Goal: Use online tool/utility: Utilize a website feature to perform a specific function

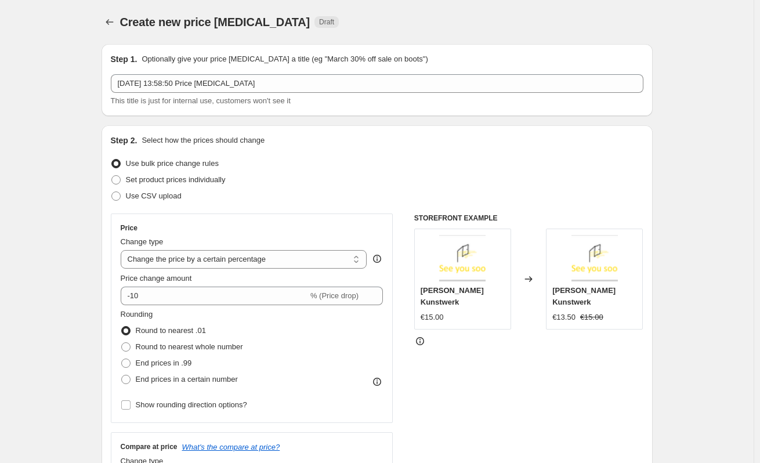
select select "percentage"
select select "vendor"
click at [165, 201] on span "Use CSV upload" at bounding box center [154, 196] width 56 height 12
click at [112, 192] on input "Use CSV upload" at bounding box center [111, 192] width 1 height 1
radio input "true"
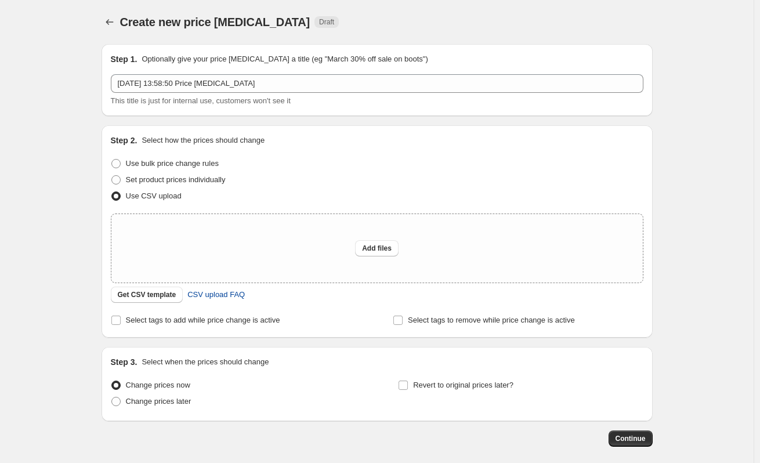
click at [222, 292] on span "CSV upload FAQ" at bounding box center [215, 295] width 57 height 12
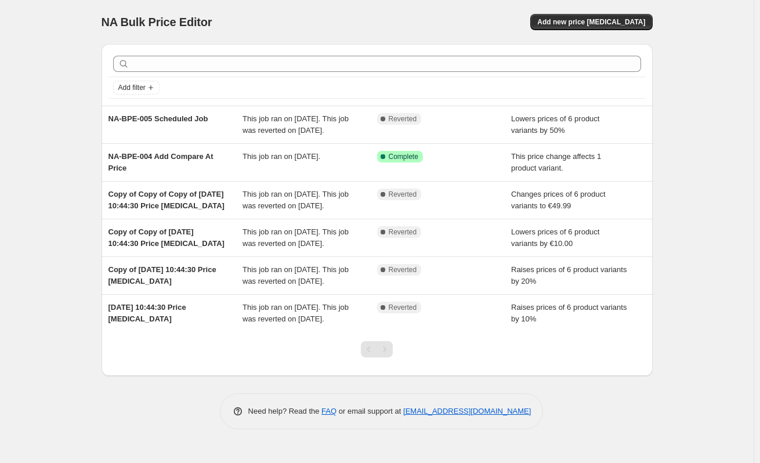
click at [620, 31] on div "NA Bulk Price Editor. This page is ready NA Bulk Price Editor Add new price cha…" at bounding box center [377, 22] width 551 height 44
click at [613, 28] on button "Add new price change job" at bounding box center [591, 22] width 122 height 16
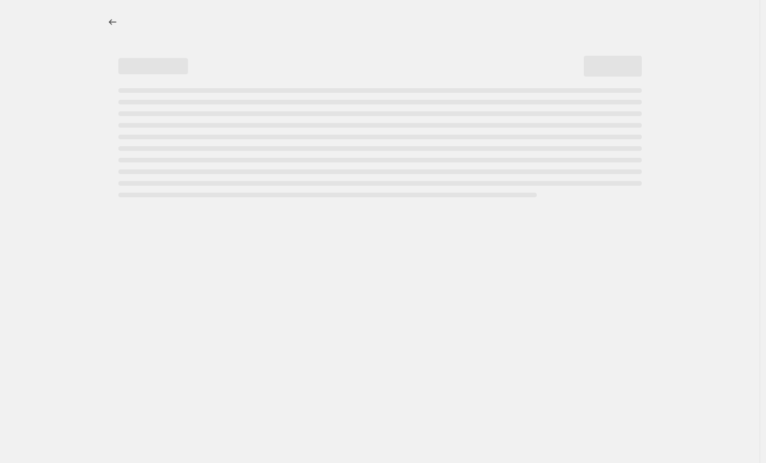
select select "percentage"
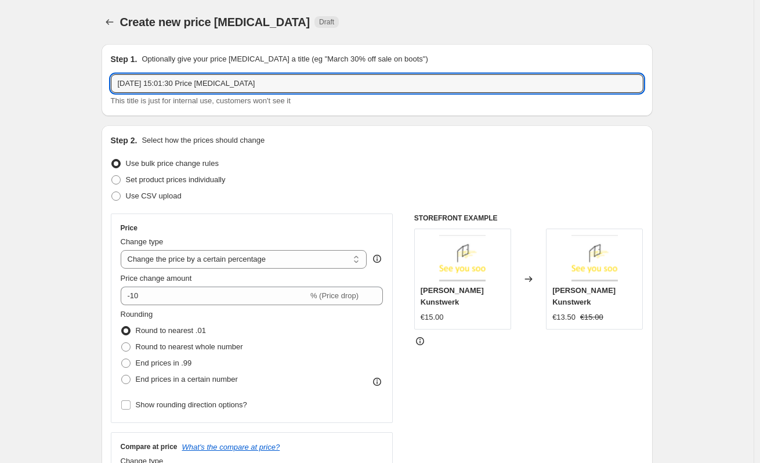
drag, startPoint x: 274, startPoint y: 77, endPoint x: 89, endPoint y: 78, distance: 185.7
paste input "CSV Price ImportVerify that prices can be updated by uploading a CSV file."
drag, startPoint x: 400, startPoint y: 85, endPoint x: 175, endPoint y: 90, distance: 225.2
click at [175, 90] on input "CSV Price ImportVerify that prices can be updated by uploading a CSV file." at bounding box center [377, 83] width 533 height 19
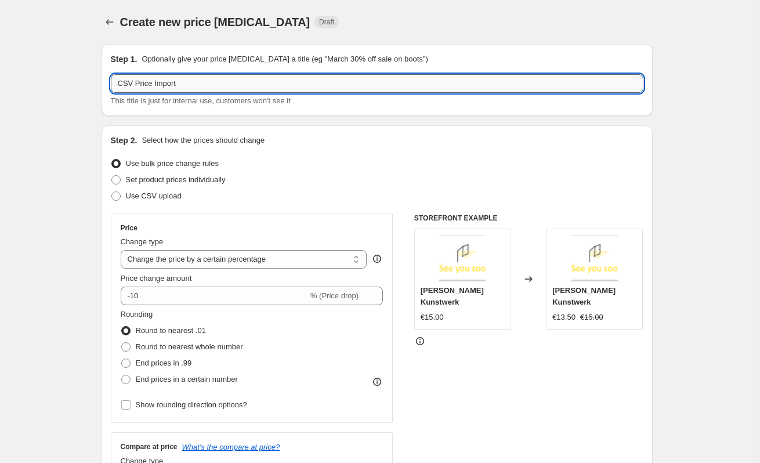
click at [120, 84] on input "CSV Price Import" at bounding box center [377, 83] width 533 height 19
paste input "NA-BPE-010"
type input "NA-BPE-010 CSV Price Import"
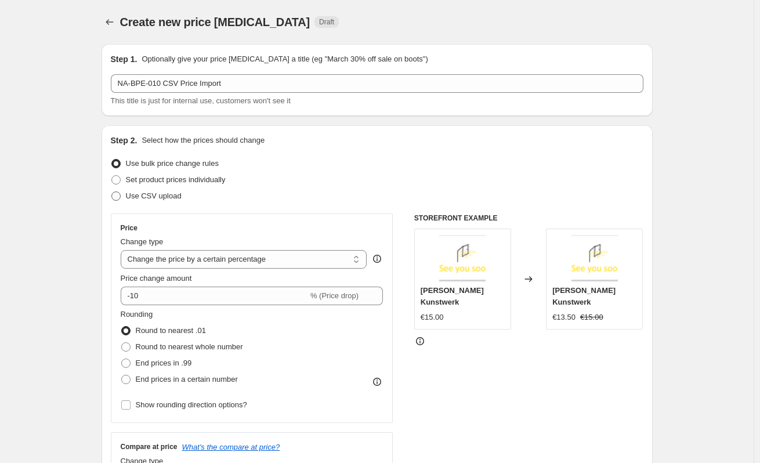
click at [144, 198] on span "Use CSV upload" at bounding box center [154, 196] width 56 height 9
click at [112, 192] on input "Use CSV upload" at bounding box center [111, 192] width 1 height 1
radio input "true"
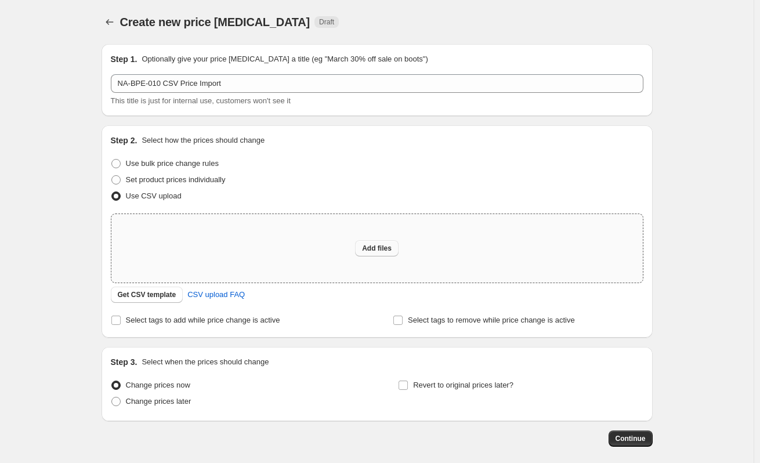
click at [383, 249] on span "Add files" at bounding box center [377, 248] width 30 height 9
type input "C:\fakepath\Test NBA App - products_export (1).csv"
click at [371, 249] on span "Add files" at bounding box center [377, 248] width 30 height 9
type input "C:\fakepath\Test NBA App - products_export (1) (1).csv"
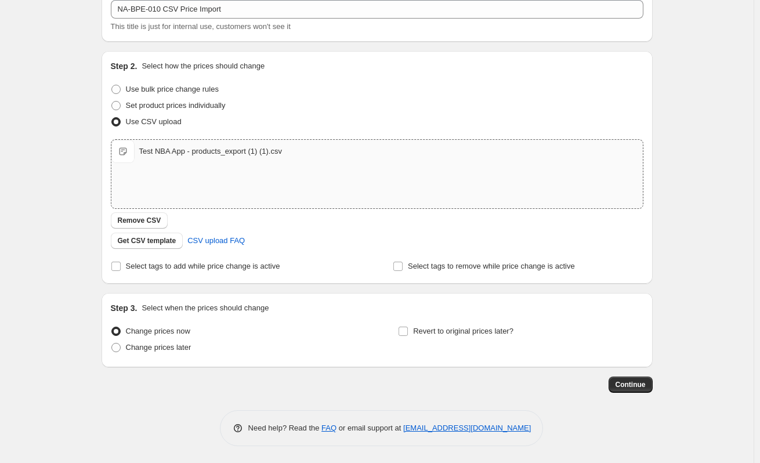
scroll to position [75, 0]
click at [646, 388] on span "Continue" at bounding box center [631, 384] width 30 height 9
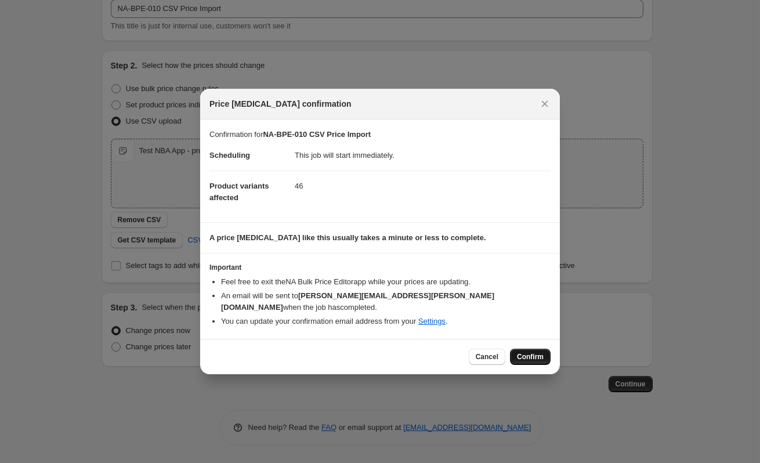
click at [531, 352] on span "Confirm" at bounding box center [530, 356] width 27 height 9
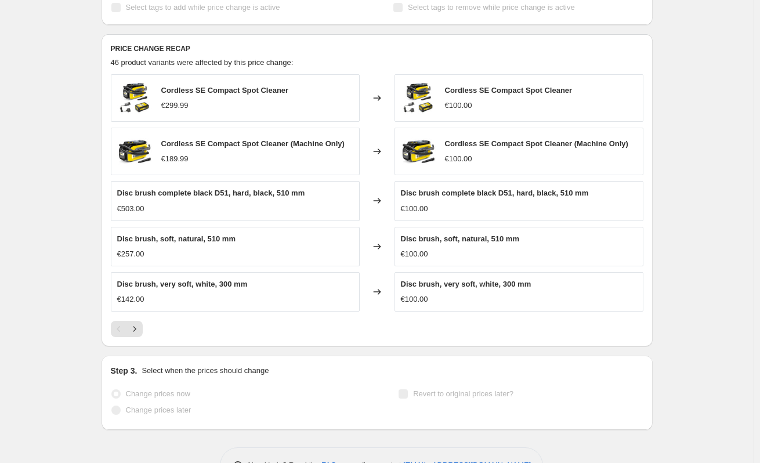
scroll to position [423, 0]
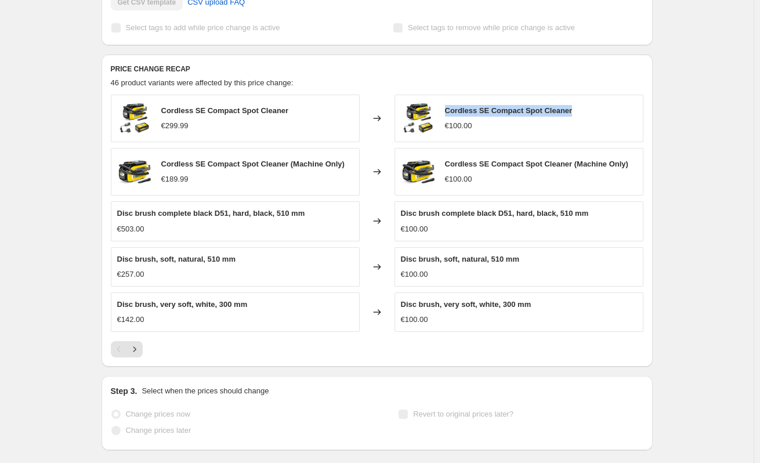
drag, startPoint x: 446, startPoint y: 108, endPoint x: 572, endPoint y: 110, distance: 126.5
click at [572, 110] on div "Cordless SE Compact Spot Cleaner €100.00" at bounding box center [519, 119] width 249 height 48
copy span "Cordless SE Compact Spot Cleaner"
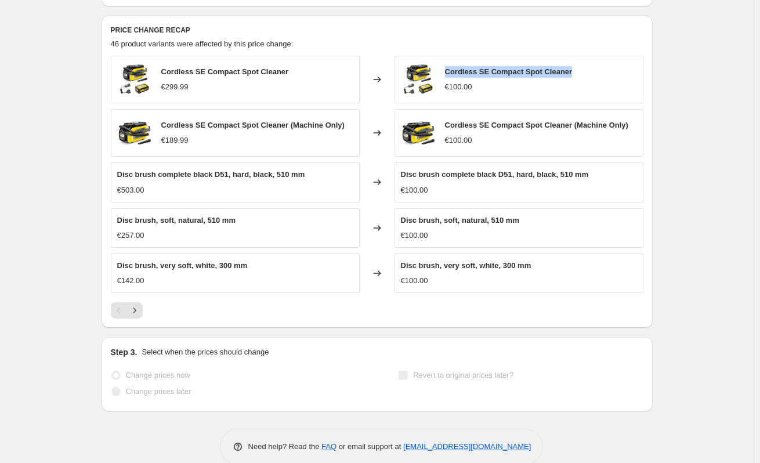
scroll to position [481, 0]
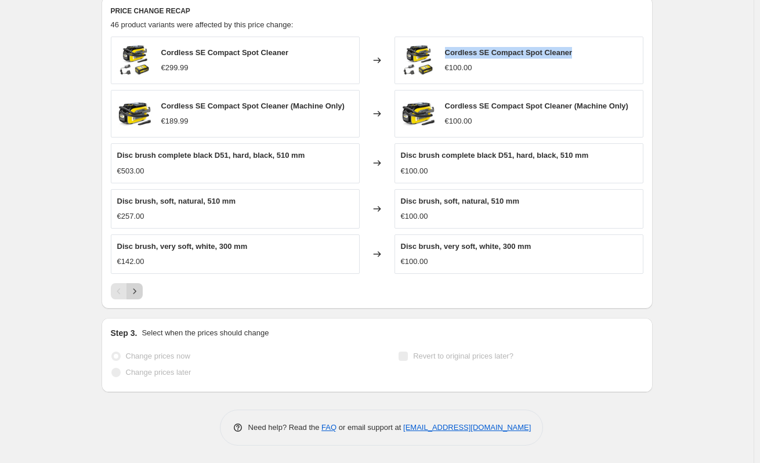
click at [131, 295] on icon "Next" at bounding box center [135, 292] width 12 height 12
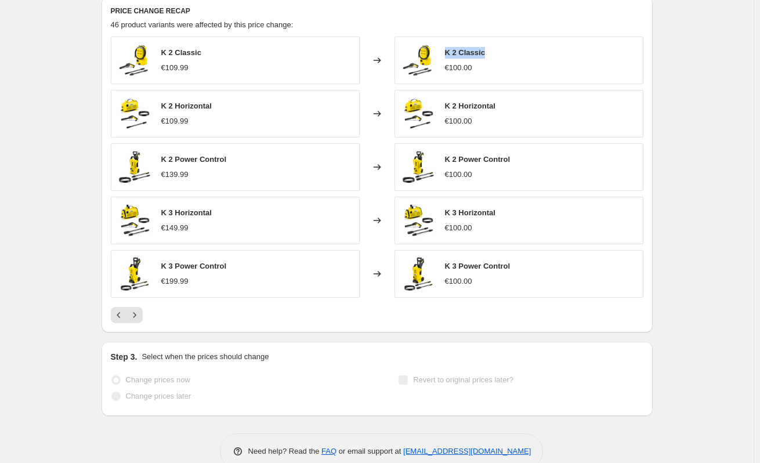
drag, startPoint x: 449, startPoint y: 52, endPoint x: 487, endPoint y: 52, distance: 38.3
click at [487, 52] on div "K 2 Classic €100.00" at bounding box center [519, 61] width 249 height 48
copy span "K 2 Classic"
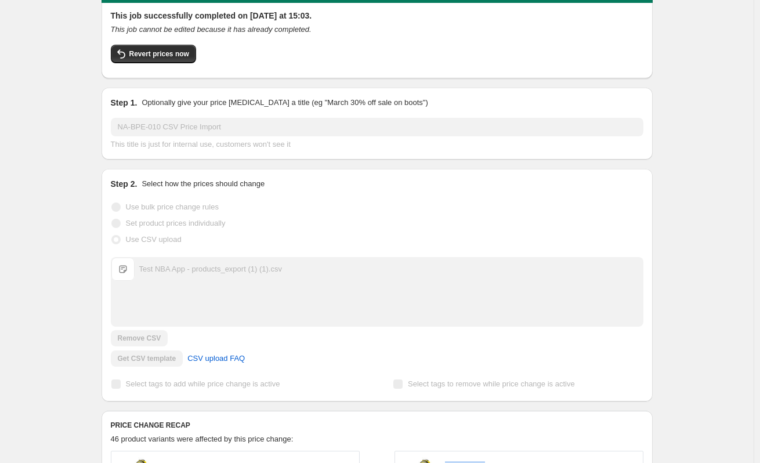
scroll to position [0, 0]
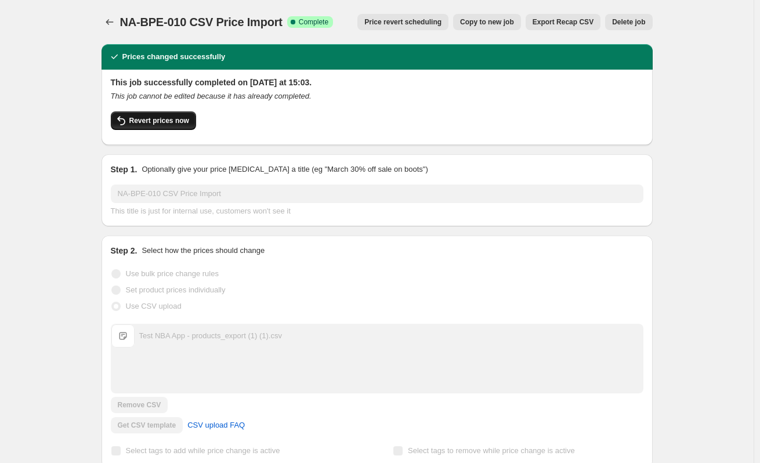
click at [176, 120] on span "Revert prices now" at bounding box center [159, 120] width 60 height 9
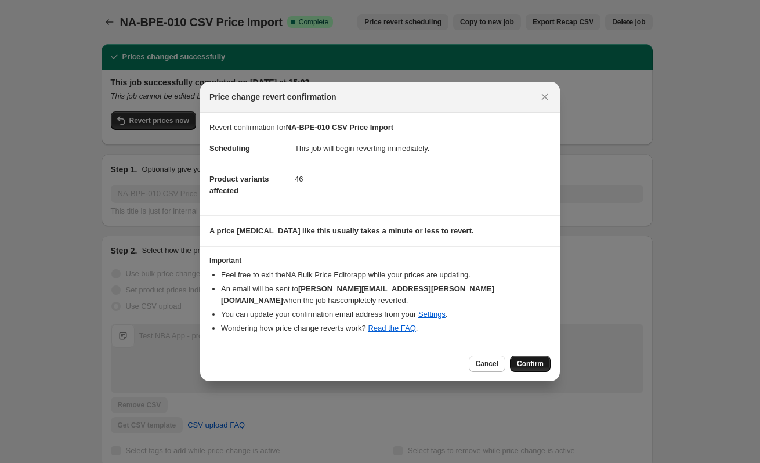
click at [534, 359] on span "Confirm" at bounding box center [530, 363] width 27 height 9
